Goal: Task Accomplishment & Management: Manage account settings

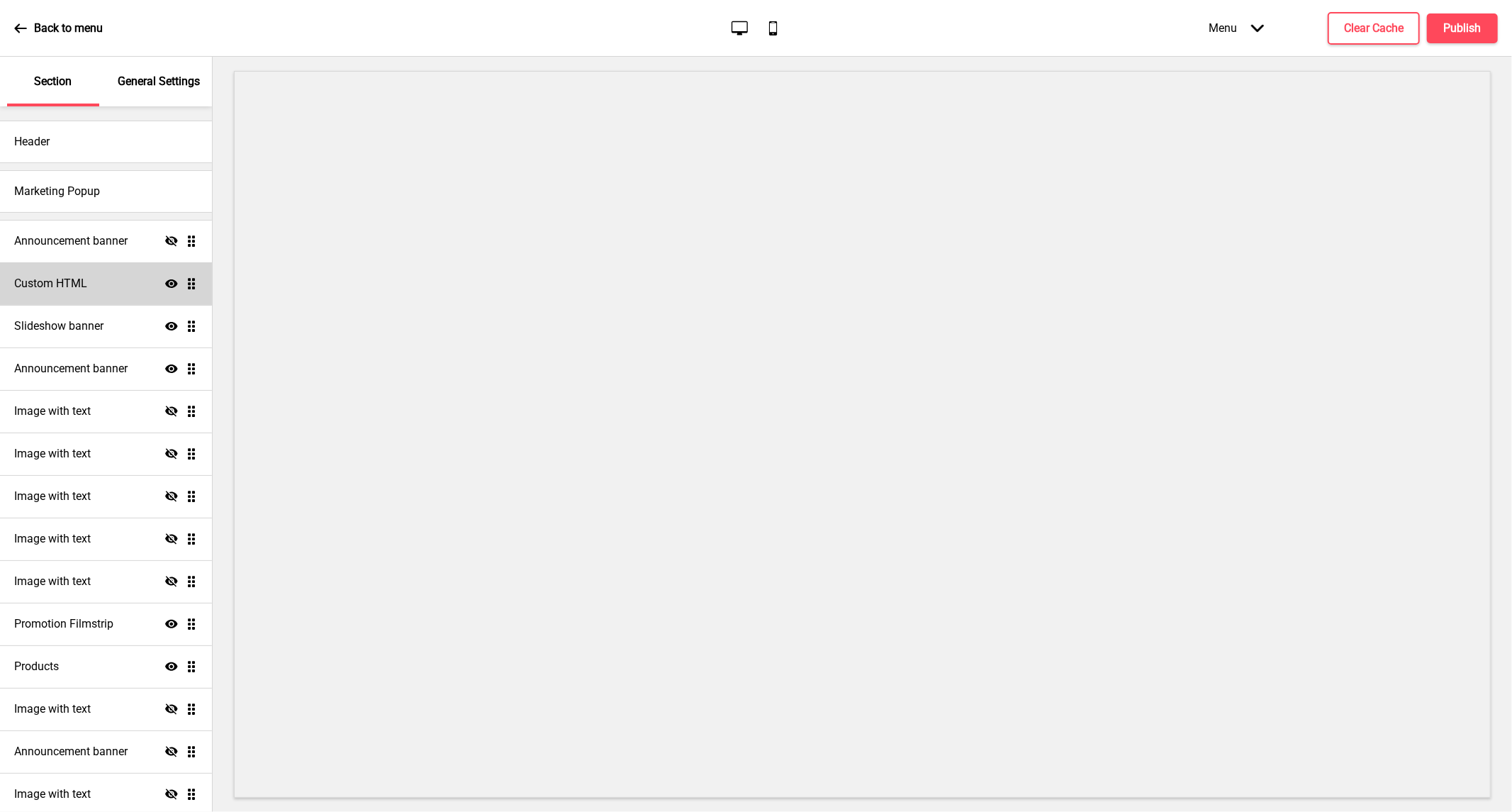
click at [165, 287] on icon "Show" at bounding box center [171, 283] width 13 height 13
click at [165, 287] on icon "Hide" at bounding box center [171, 283] width 13 height 13
click at [165, 624] on icon at bounding box center [171, 624] width 13 height 8
click at [165, 624] on icon at bounding box center [171, 624] width 13 height 11
click at [165, 624] on icon at bounding box center [171, 624] width 13 height 8
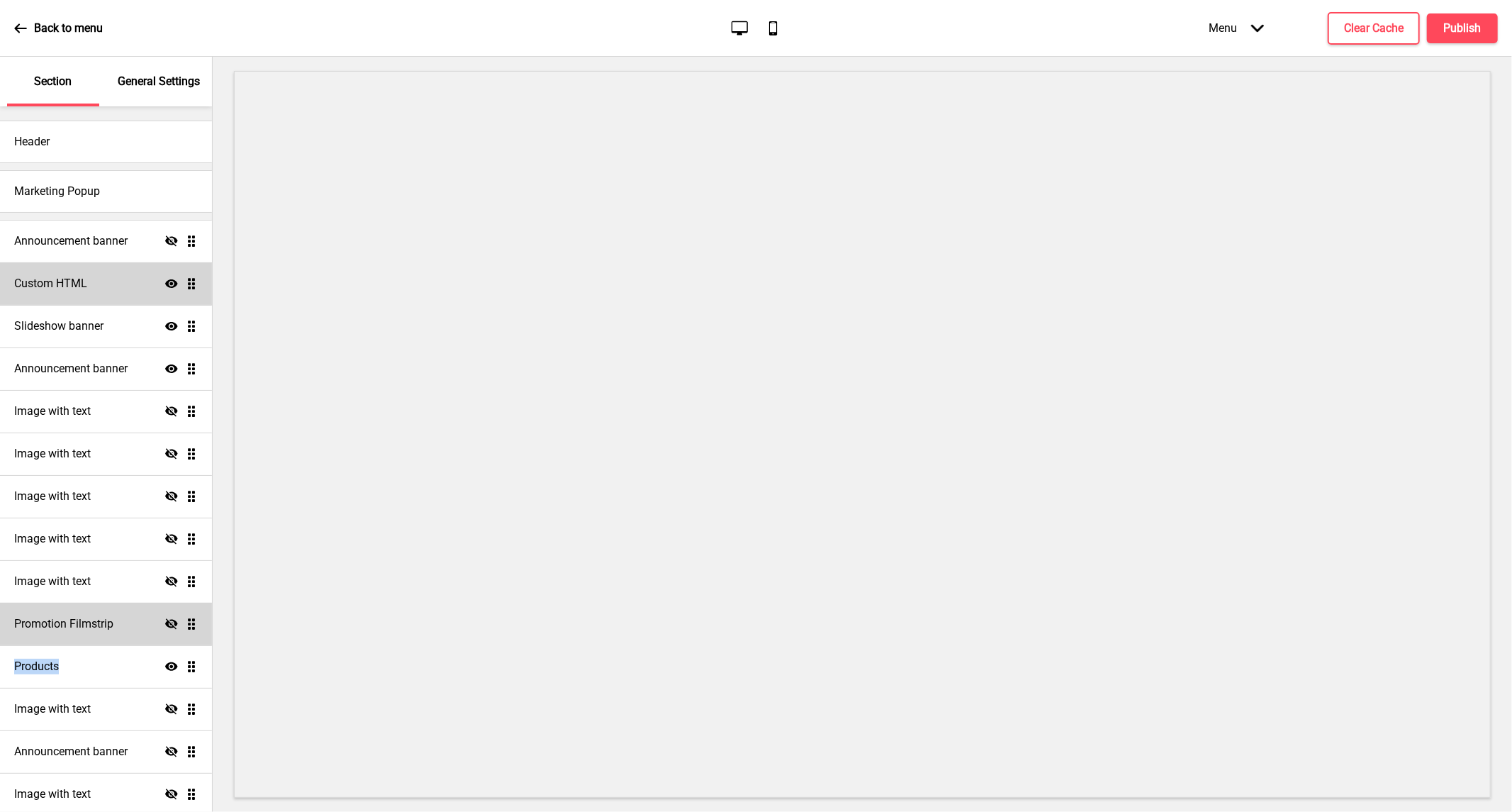
click at [165, 624] on icon at bounding box center [171, 624] width 13 height 11
click at [165, 579] on icon "Hide" at bounding box center [171, 581] width 13 height 13
click at [165, 579] on icon at bounding box center [171, 581] width 13 height 8
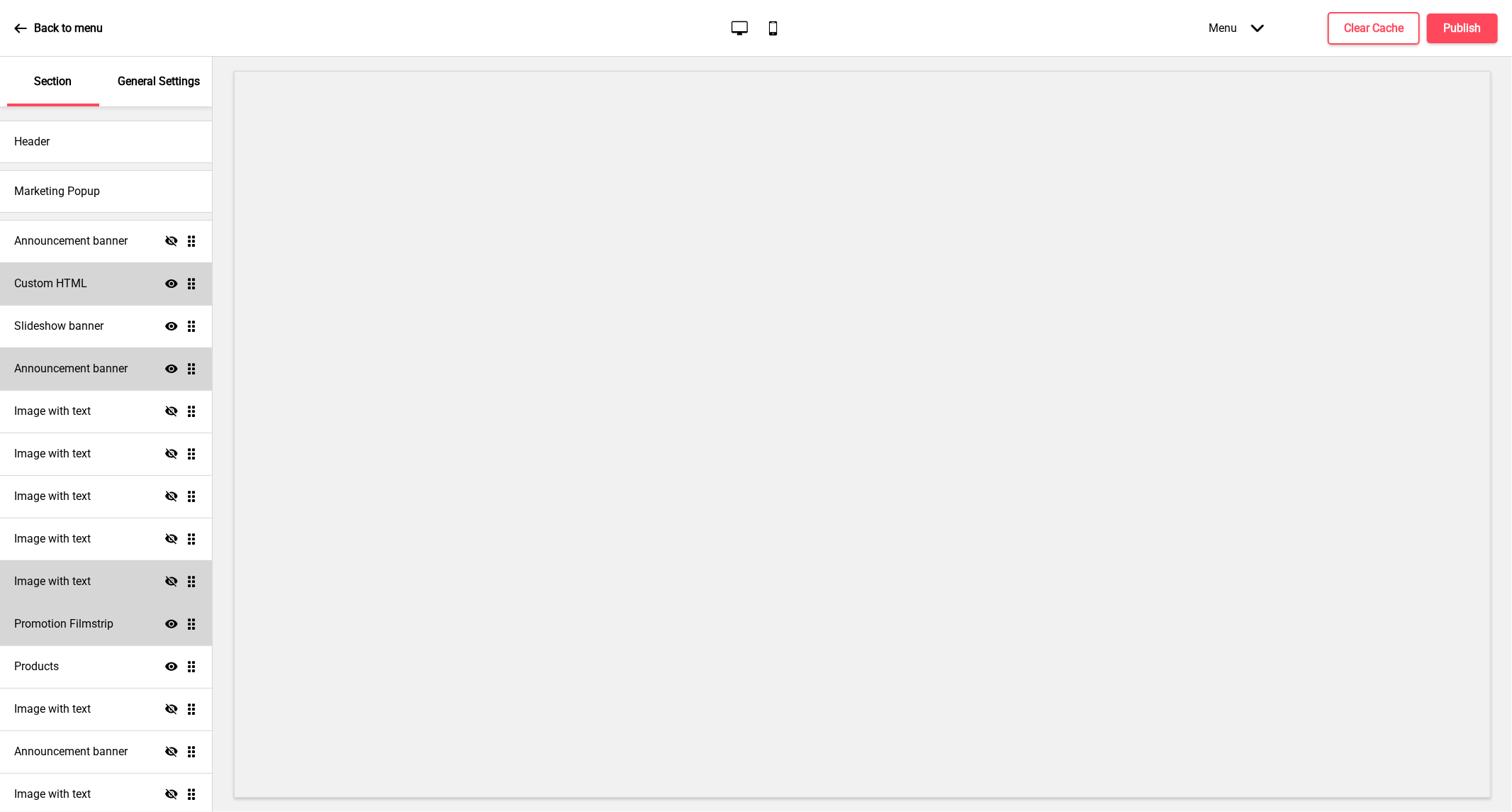
click at [165, 363] on icon "Show" at bounding box center [171, 369] width 13 height 13
click at [165, 363] on icon "Hide" at bounding box center [171, 369] width 13 height 13
click at [105, 363] on h4 "Announcement banner" at bounding box center [71, 369] width 114 height 16
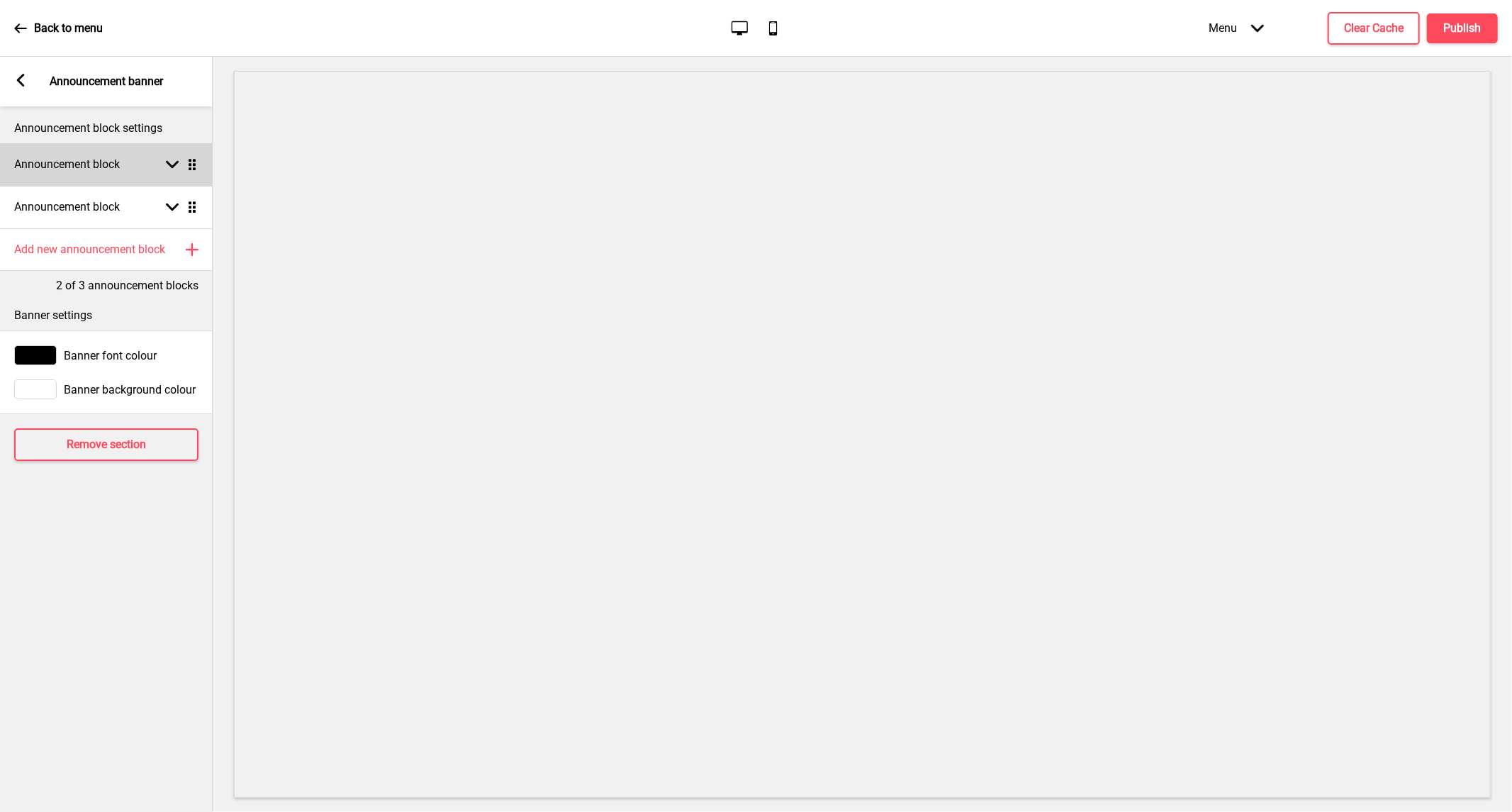
click at [126, 167] on div "Announcement block Arrow down Drag" at bounding box center [106, 164] width 213 height 43
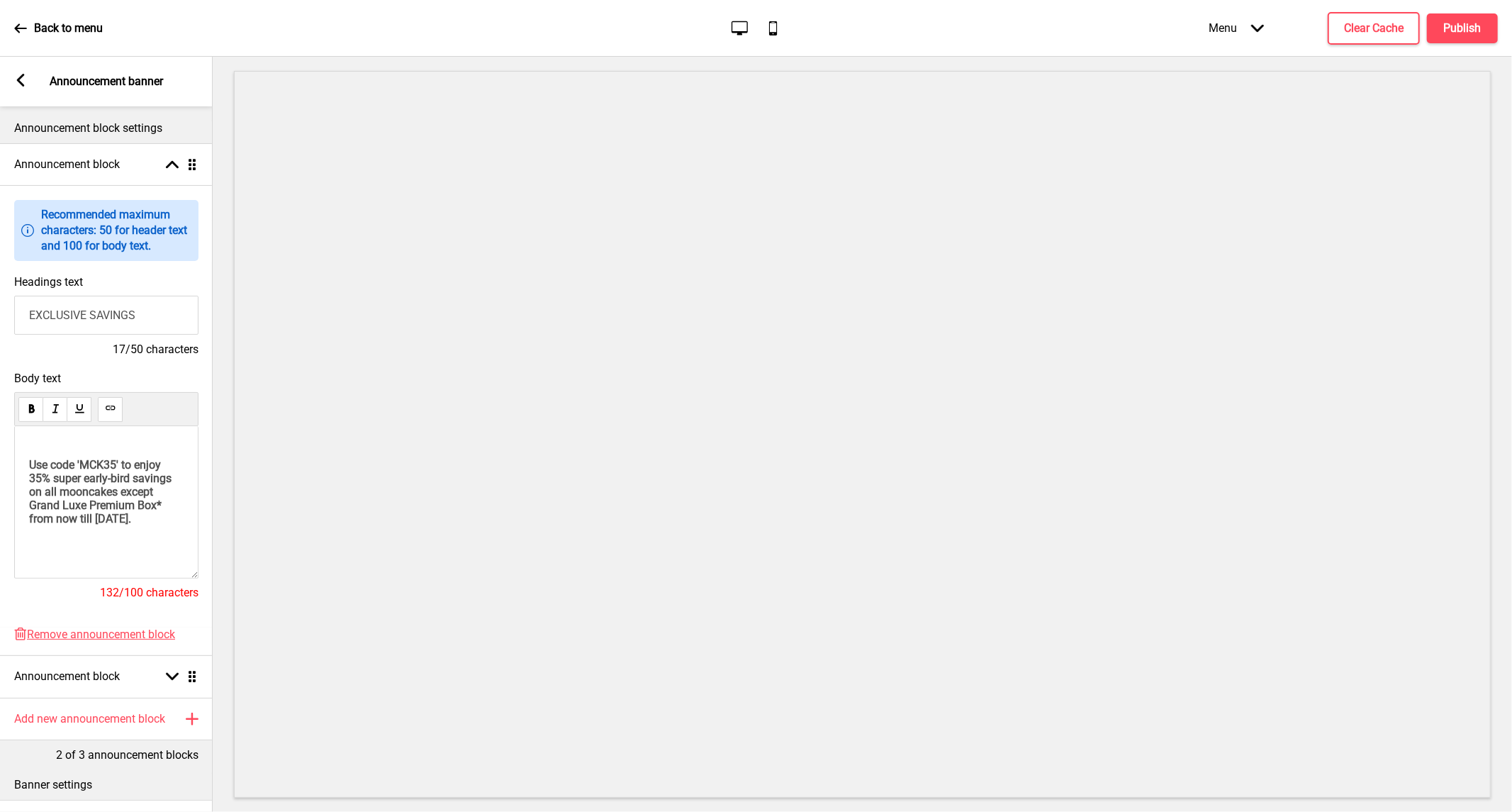
click at [120, 470] on span "Use code 'MCK35' to enjoy 35% super early-bird savings on all mooncakes except …" at bounding box center [102, 491] width 146 height 67
click at [66, 485] on span "Use code 'MCK25' to enjoy 35% super early-bird savings on all mooncakes except …" at bounding box center [102, 491] width 146 height 67
click at [112, 485] on span "Use code 'MCK25' to enjoy 25% super early-bird savings on all mooncakes except …" at bounding box center [102, 491] width 146 height 67
click at [119, 485] on span "Use code 'MCK25' to enjoy 25% super early-bird savings on all mooncakes except …" at bounding box center [102, 491] width 146 height 67
drag, startPoint x: 102, startPoint y: 556, endPoint x: 50, endPoint y: 554, distance: 52.0
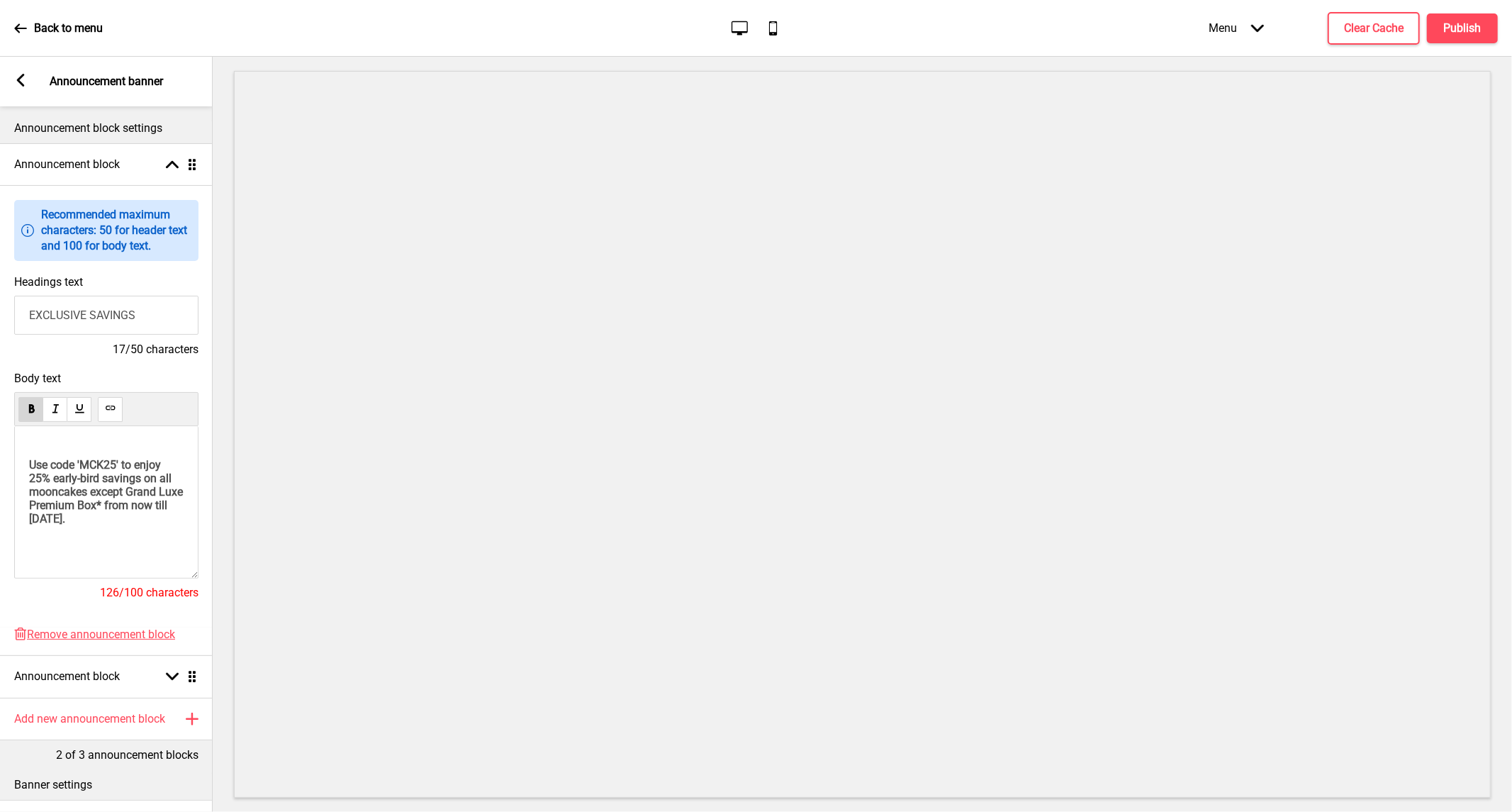
click at [50, 525] on span "Use code 'MCK25' to enjoy 25% early-bird savings on all mooncakes except Grand …" at bounding box center [108, 491] width 157 height 67
click at [82, 525] on span "Use code 'MCK25' to enjoy 25% early-bird savings on all mooncakes except Grand …" at bounding box center [108, 491] width 157 height 67
drag, startPoint x: 101, startPoint y: 555, endPoint x: 48, endPoint y: 550, distance: 53.2
click at [48, 525] on span "Use code 'MCK25' to enjoy 25% early-bird savings on all mooncakes except Grand …" at bounding box center [108, 491] width 157 height 67
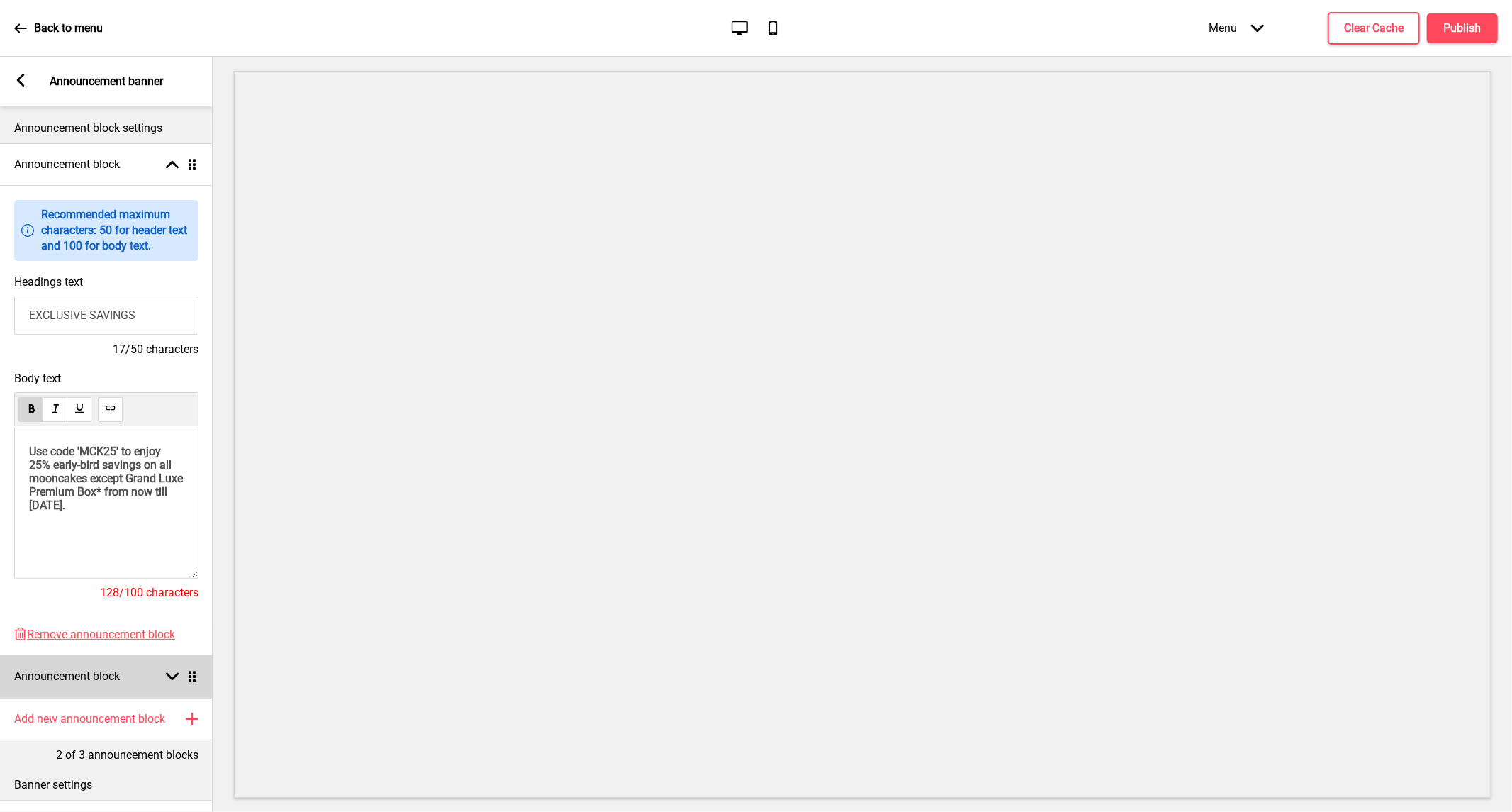
click at [173, 676] on rect at bounding box center [172, 676] width 13 height 13
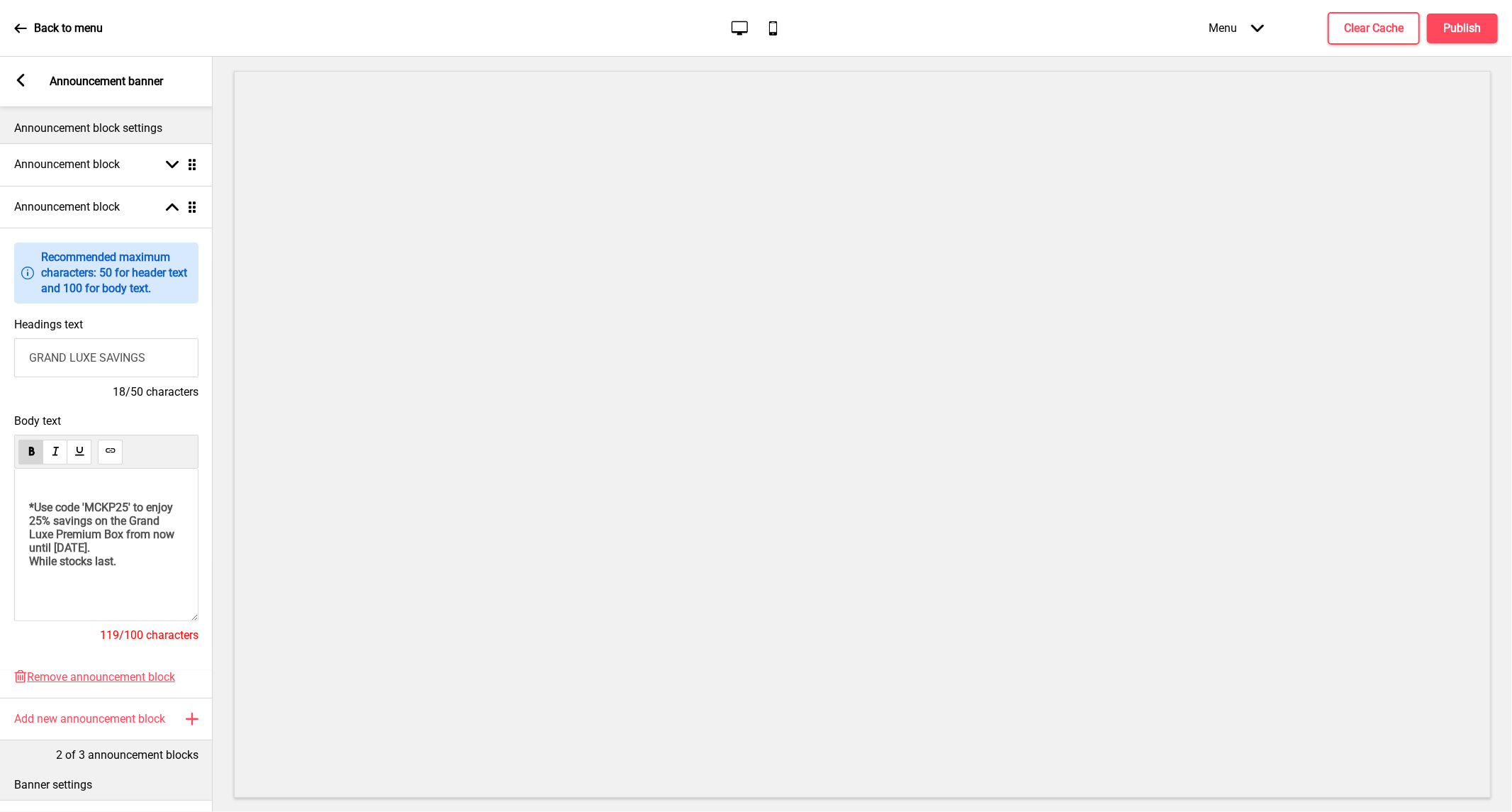
click at [130, 508] on span "*Use code 'MCKP25' to enjoy 25% savings on the Grand Luxe Premium Box from now …" at bounding box center [103, 528] width 148 height 54
click at [73, 533] on span "*Use code 'MCKP20' to enjoy 25% savings on the Grand Luxe Premium Box from now …" at bounding box center [103, 528] width 148 height 54
drag, startPoint x: 115, startPoint y: 561, endPoint x: 135, endPoint y: 565, distance: 20.4
click at [135, 555] on span "*Use code 'MCKP20' to enjoy 20% savings on the Grand Luxe Premium Box from now …" at bounding box center [103, 528] width 148 height 54
click at [122, 555] on span "*Use code 'MCKP20' to enjoy 20% savings on the Grand Luxe Premium Box from now …" at bounding box center [103, 528] width 148 height 54
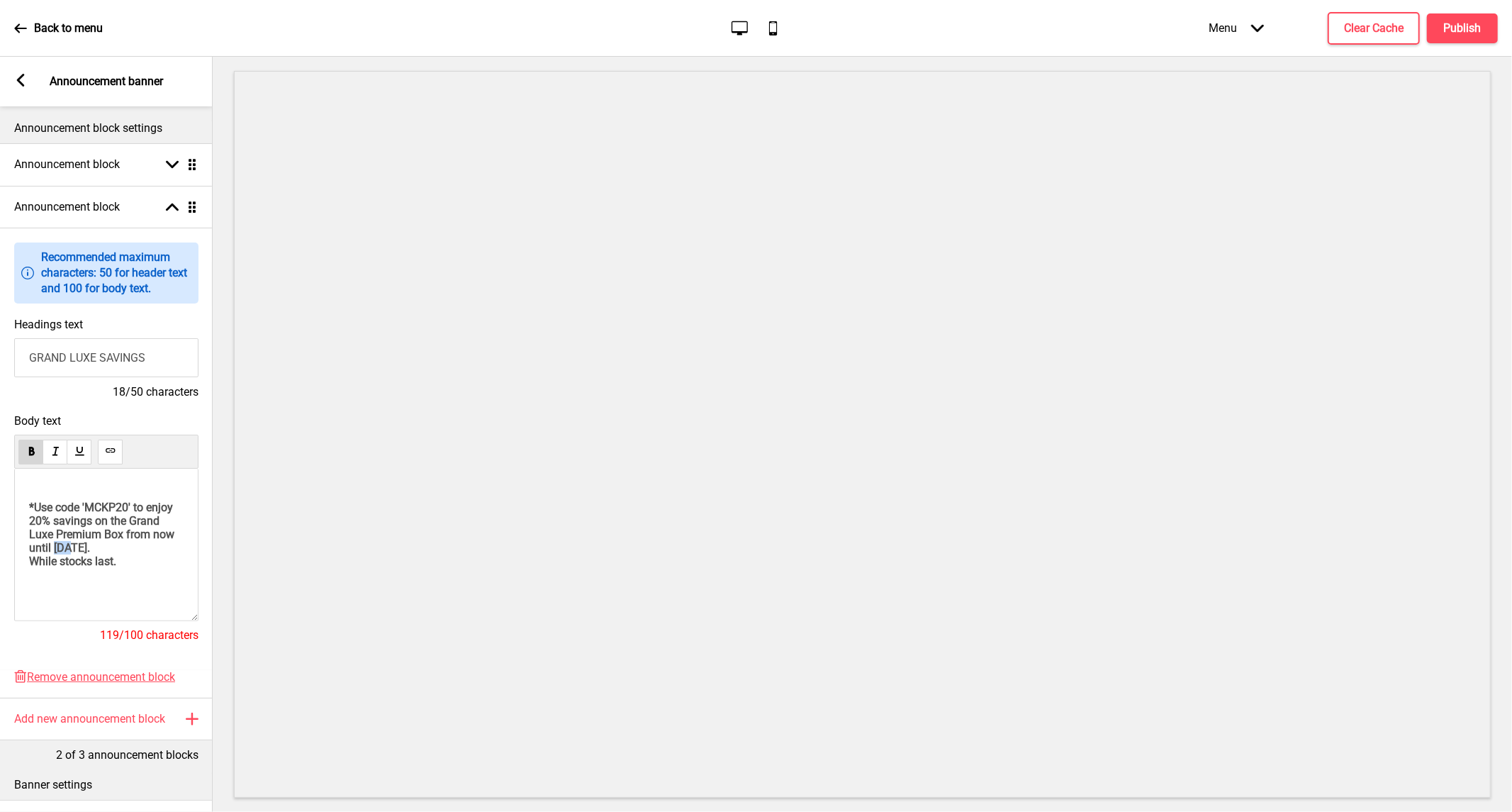
click at [120, 555] on span "*Use code 'MCKP20' to enjoy 20% savings on the Grand Luxe Premium Box from now …" at bounding box center [103, 528] width 148 height 54
drag, startPoint x: 123, startPoint y: 565, endPoint x: 163, endPoint y: 565, distance: 40.0
click at [163, 565] on p "*Use code 'MCKP20' to enjoy 20% savings on the Grand Luxe Premium Box from now …" at bounding box center [107, 541] width 155 height 108
click at [1459, 23] on h4 "Publish" at bounding box center [1462, 28] width 38 height 16
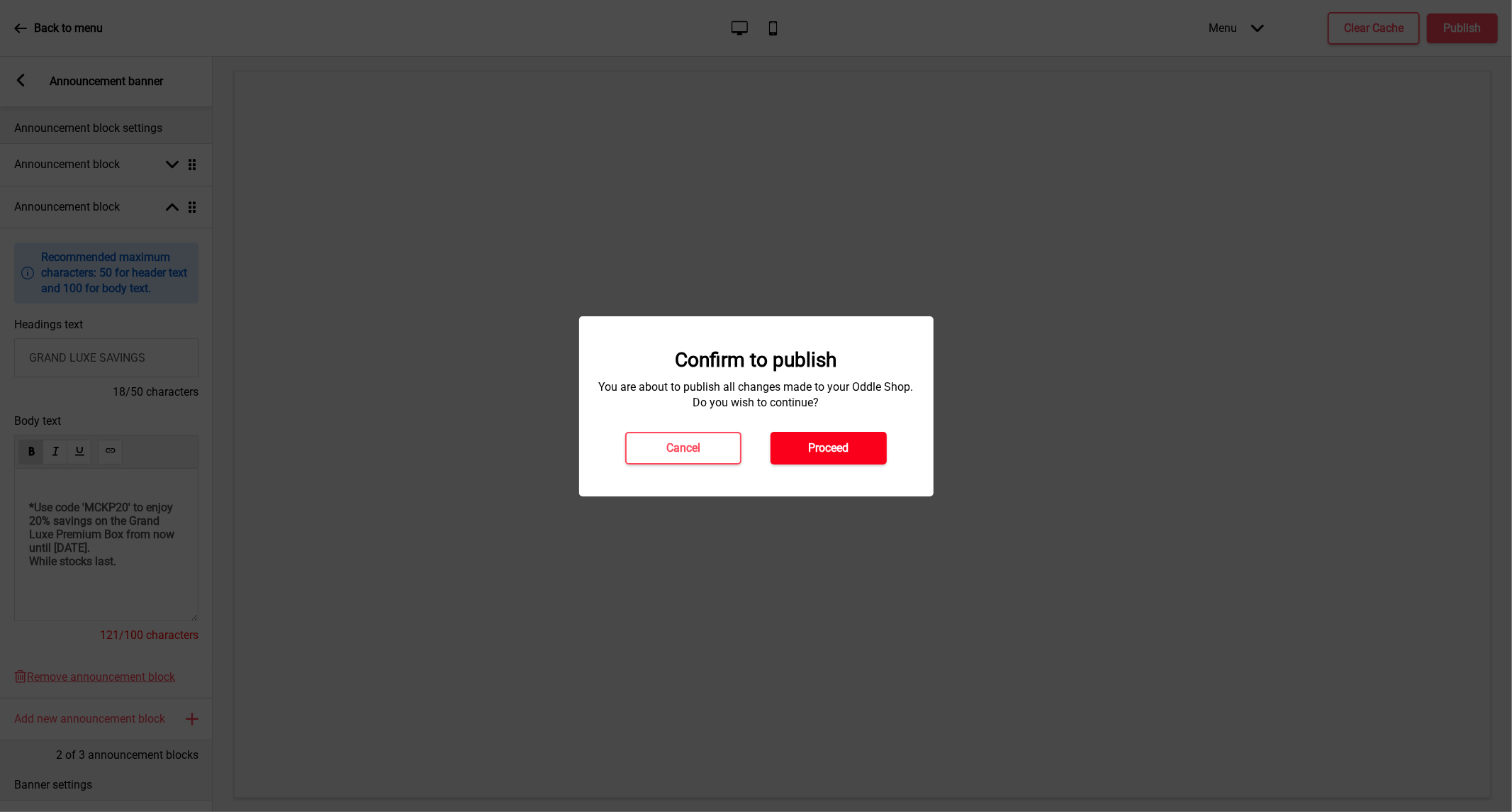
click at [860, 454] on button "Proceed" at bounding box center [829, 448] width 116 height 33
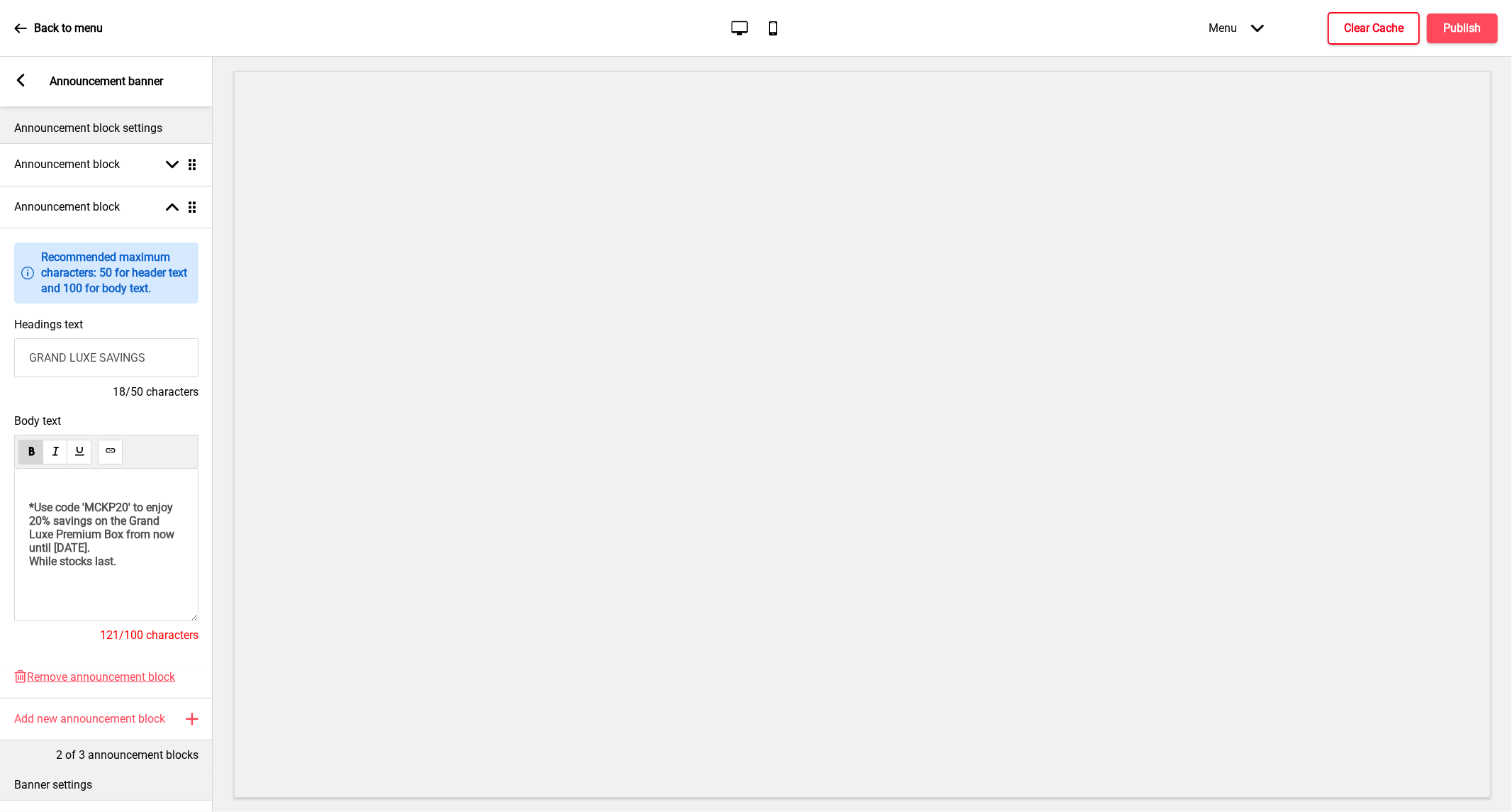
click at [1357, 26] on h4 "Clear Cache" at bounding box center [1374, 28] width 60 height 16
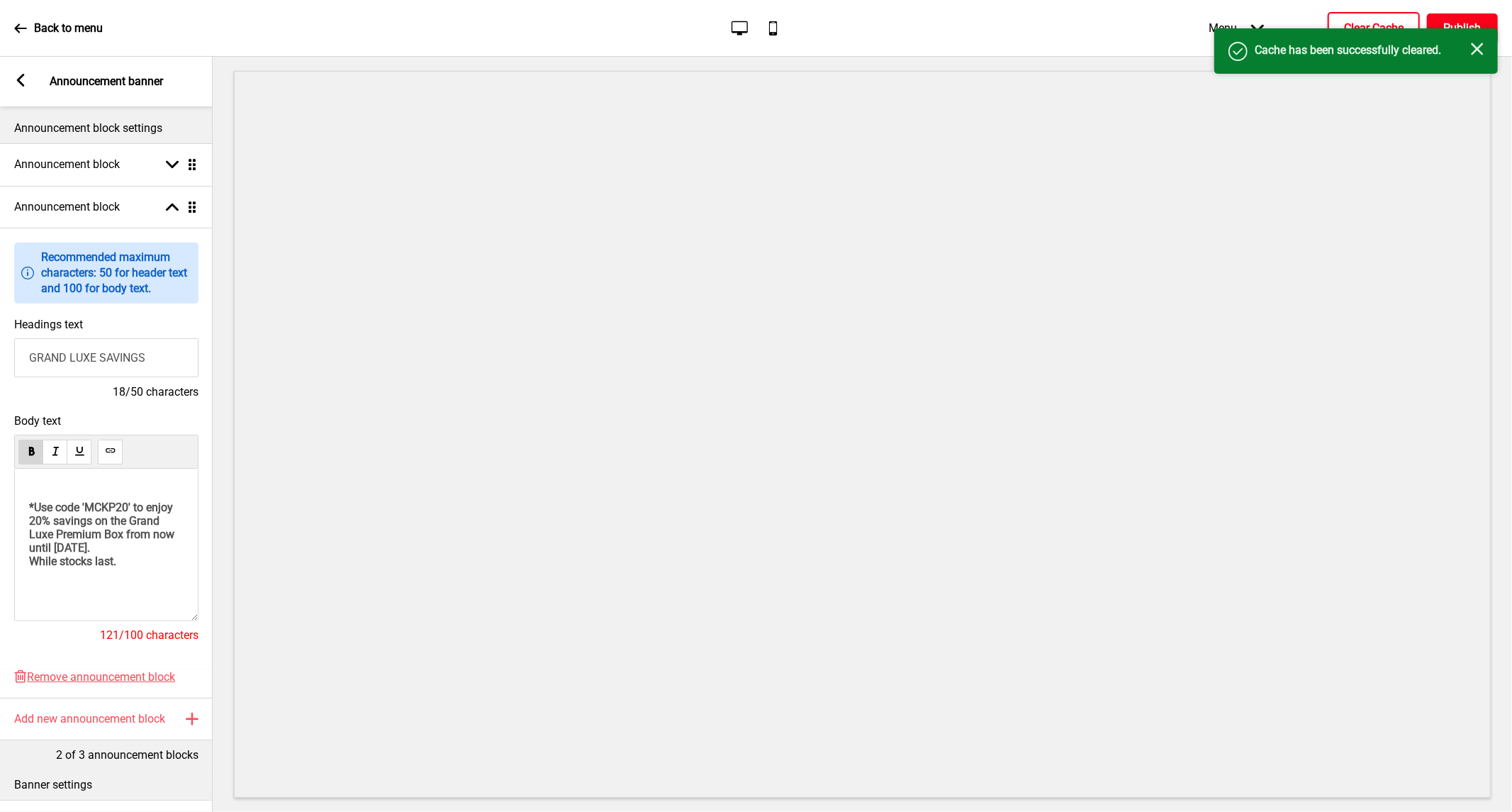
click at [1472, 20] on h4 "Publish" at bounding box center [1462, 28] width 38 height 16
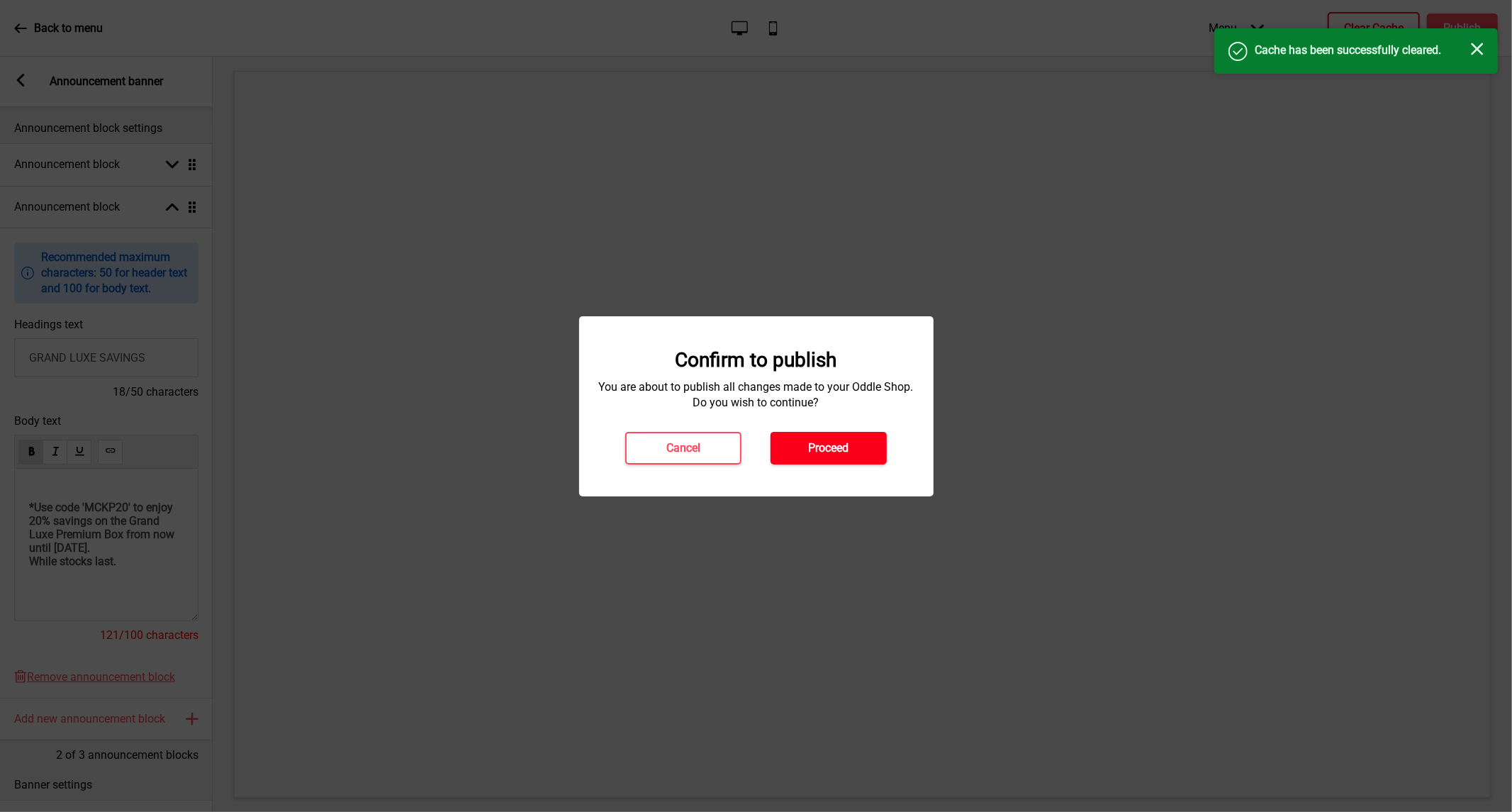
click at [806, 463] on button "Proceed" at bounding box center [829, 448] width 116 height 33
